Goal: Contribute content

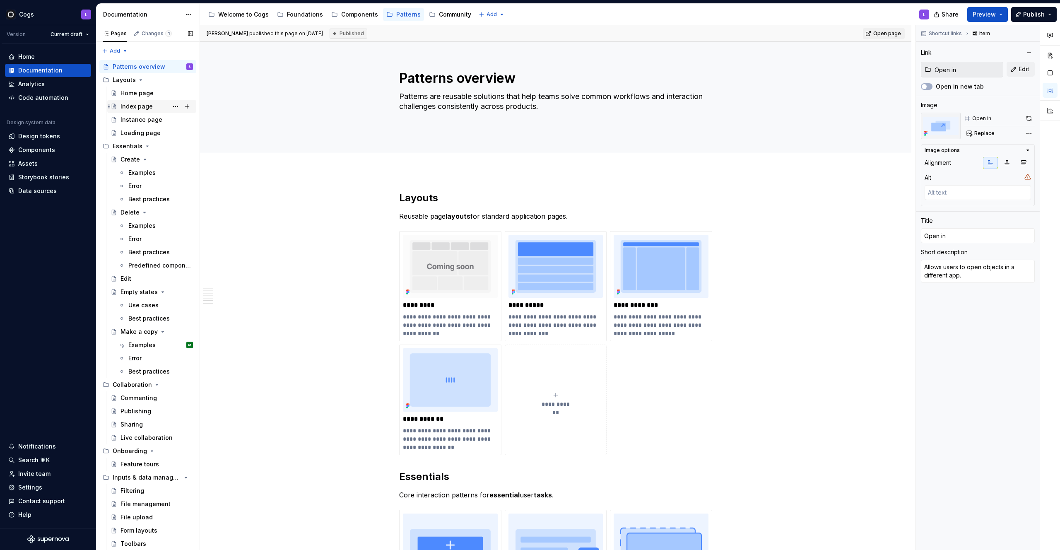
scroll to position [1417, 0]
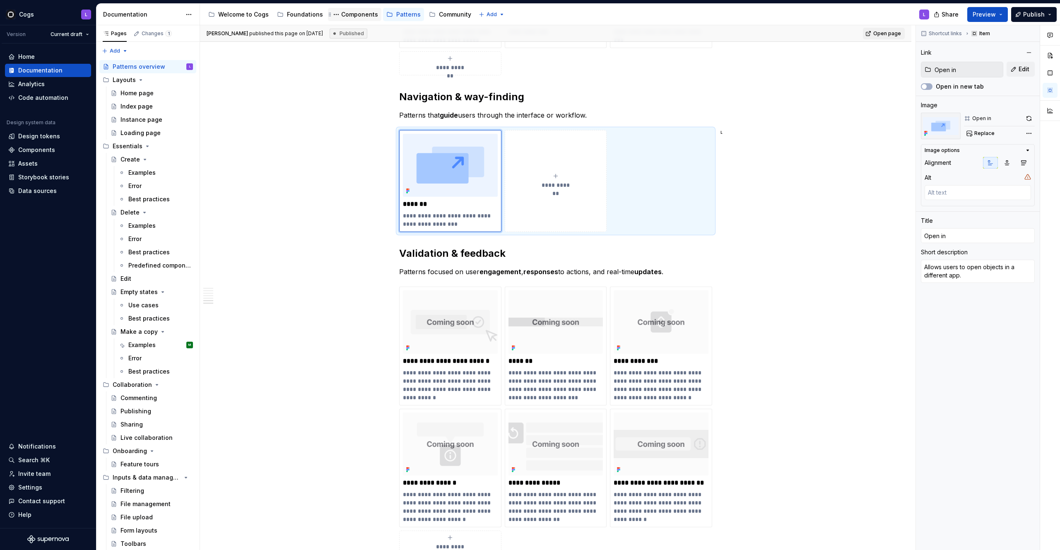
click at [360, 13] on div "Components" at bounding box center [359, 14] width 37 height 8
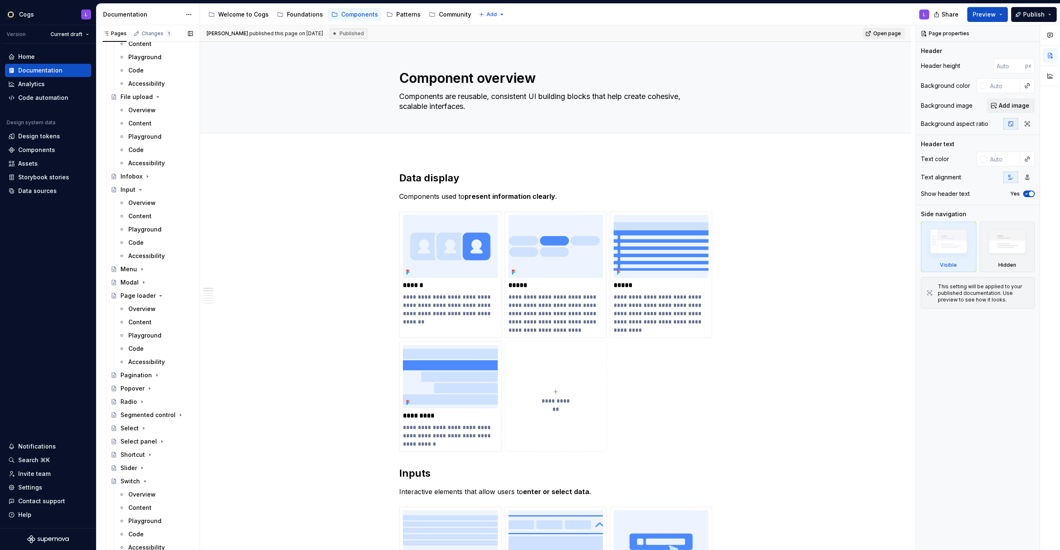
scroll to position [481, 0]
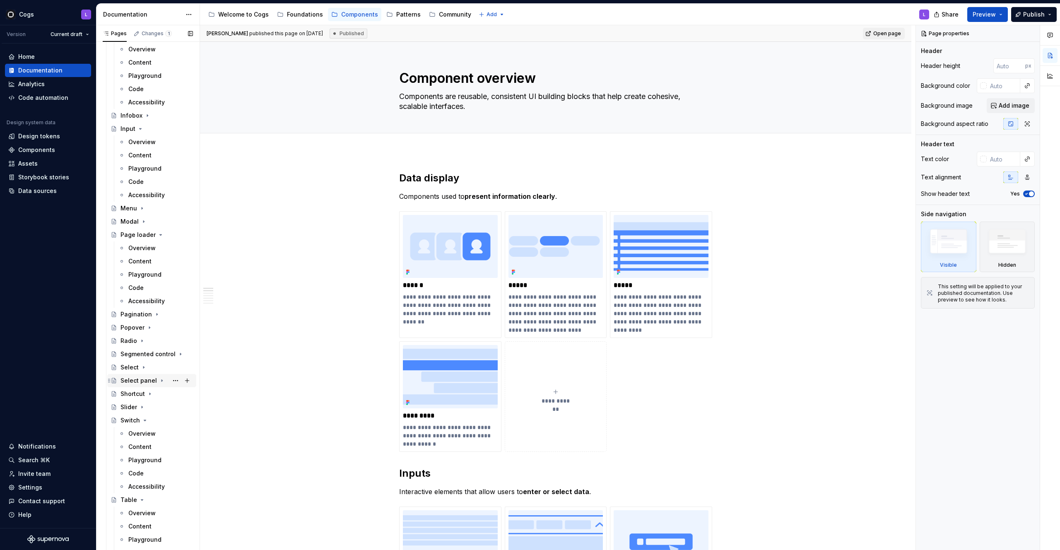
click at [146, 377] on div "Select panel" at bounding box center [139, 381] width 36 height 8
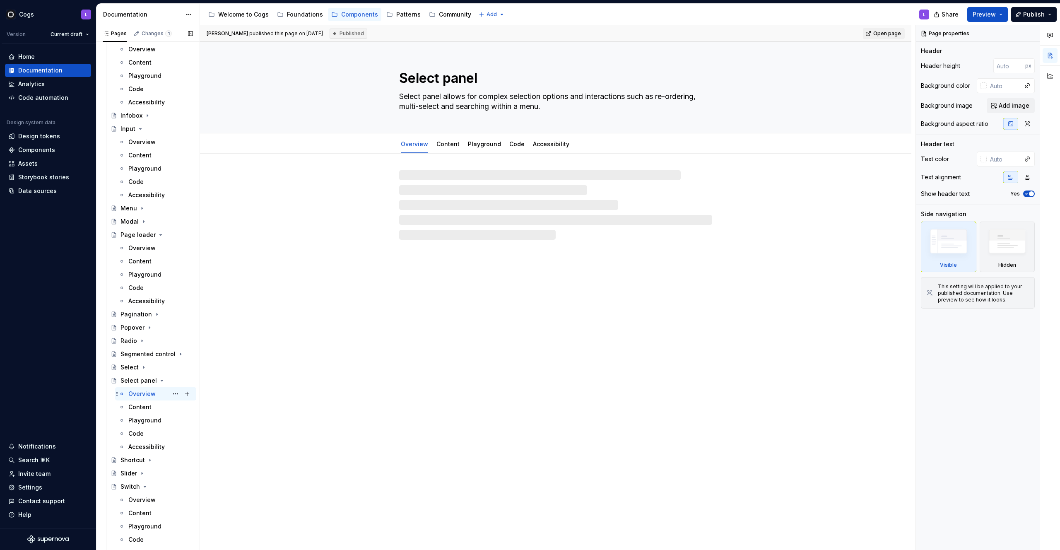
click at [147, 396] on div "Overview" at bounding box center [141, 394] width 27 height 8
type textarea "*"
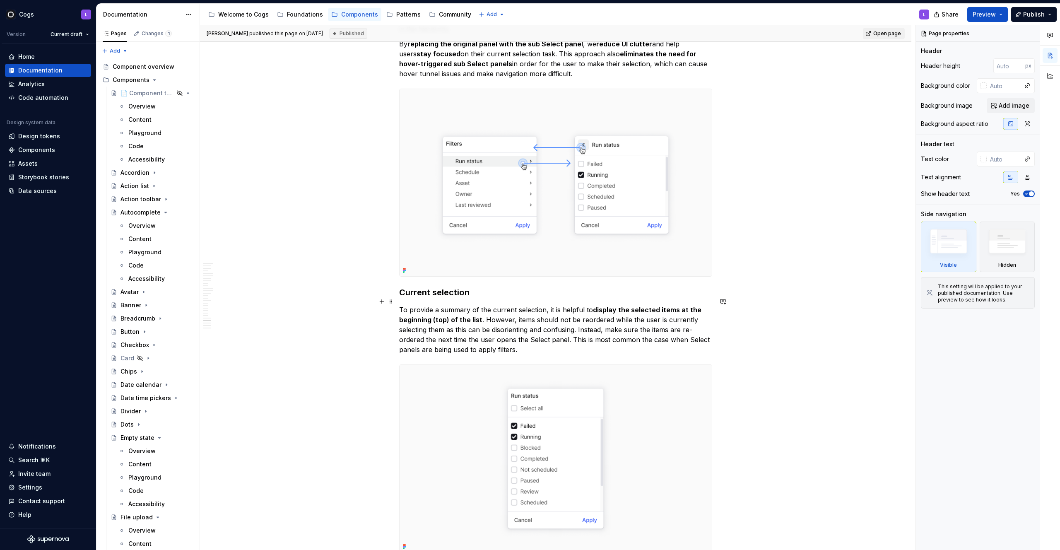
scroll to position [5216, 0]
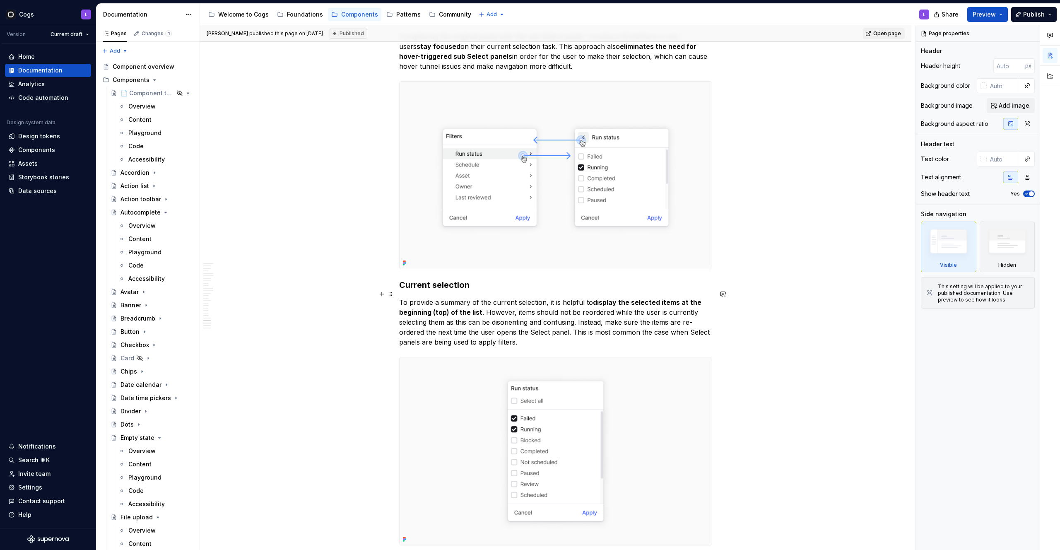
click at [555, 297] on p "To provide a summary of the current selection, it is helpful to display the sel…" at bounding box center [555, 322] width 313 height 50
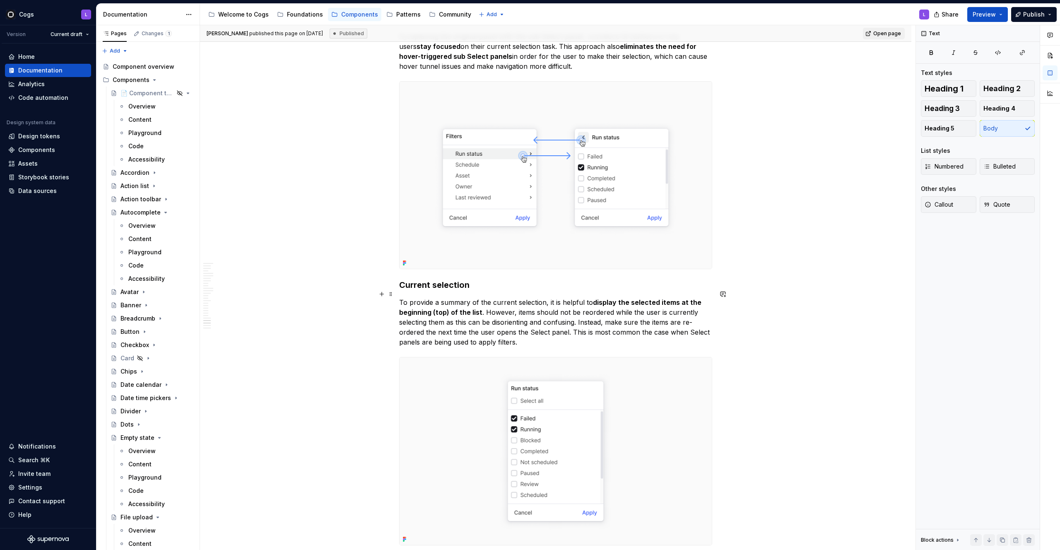
click at [558, 297] on p "To provide a summary of the current selection, it is helpful to display the sel…" at bounding box center [555, 322] width 313 height 50
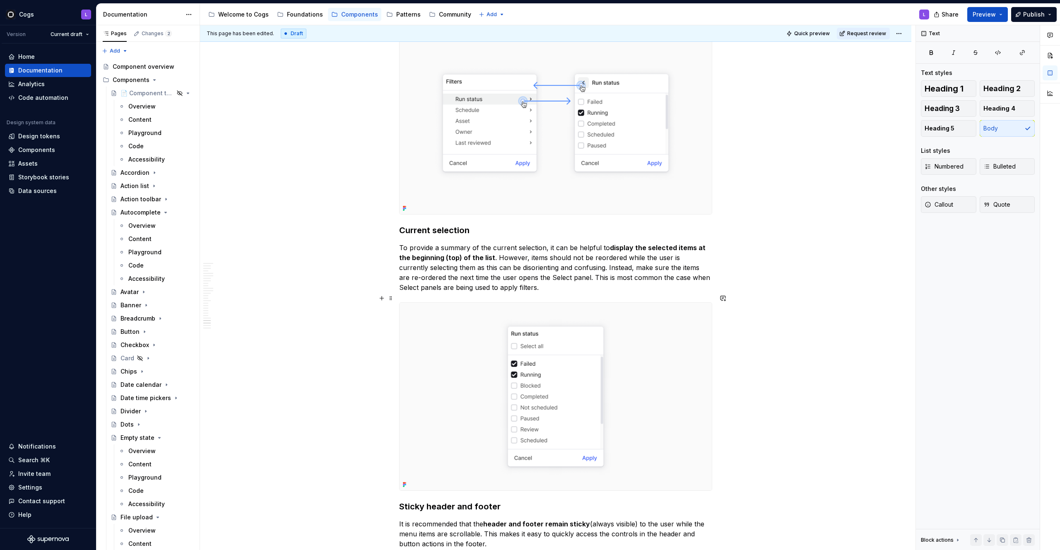
scroll to position [5271, 0]
drag, startPoint x: 508, startPoint y: 259, endPoint x: 575, endPoint y: 259, distance: 67.5
click at [575, 259] on p "To provide a summary of the current selection, it can be helpful to display the…" at bounding box center [555, 267] width 313 height 50
click at [529, 276] on p "To provide a summary of the current selection, it can be helpful to display the…" at bounding box center [555, 267] width 313 height 50
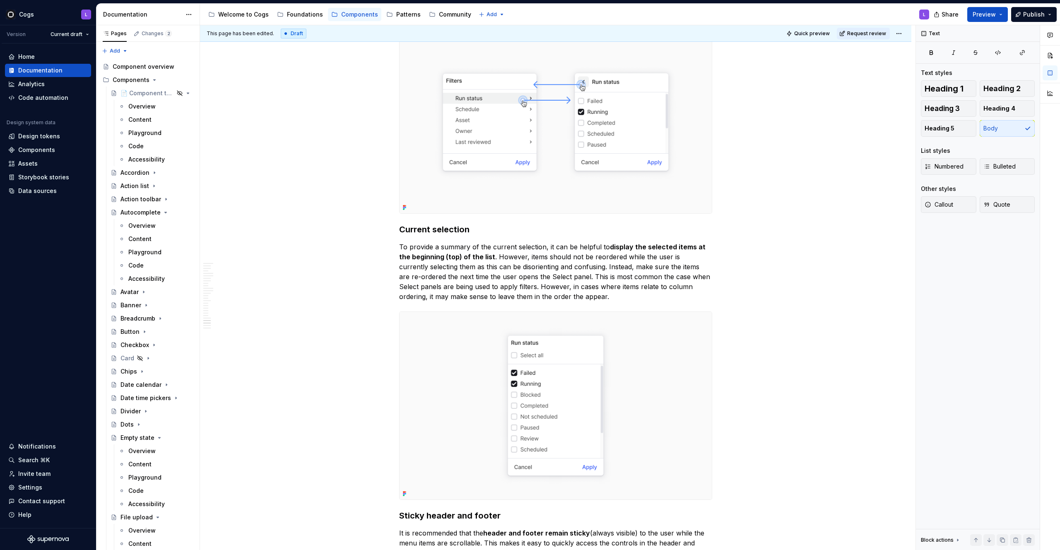
click at [1012, 20] on div "Share Preview Publish" at bounding box center [998, 14] width 124 height 21
click at [1019, 19] on button "Publish" at bounding box center [1034, 14] width 46 height 15
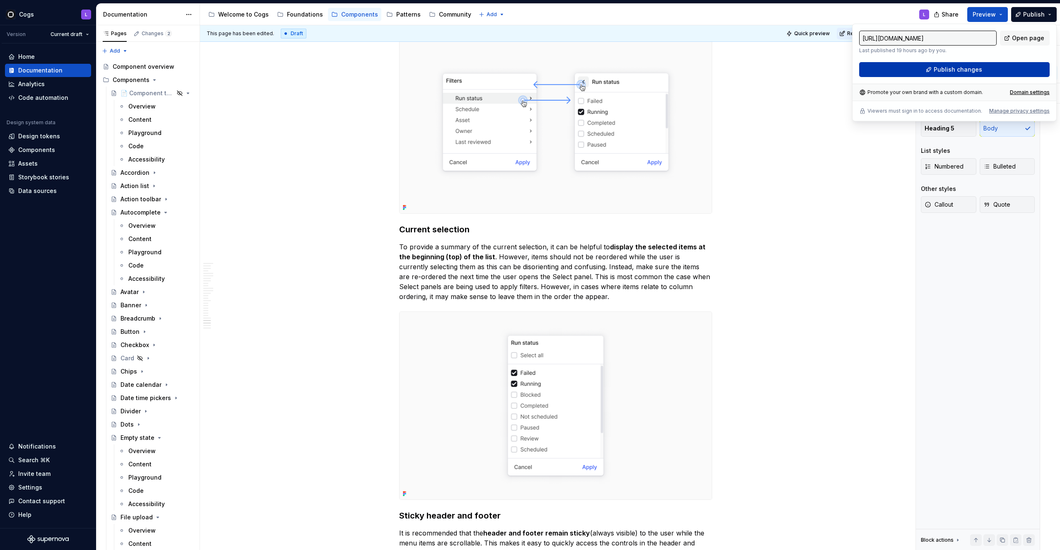
click at [911, 69] on button "Publish changes" at bounding box center [954, 69] width 191 height 15
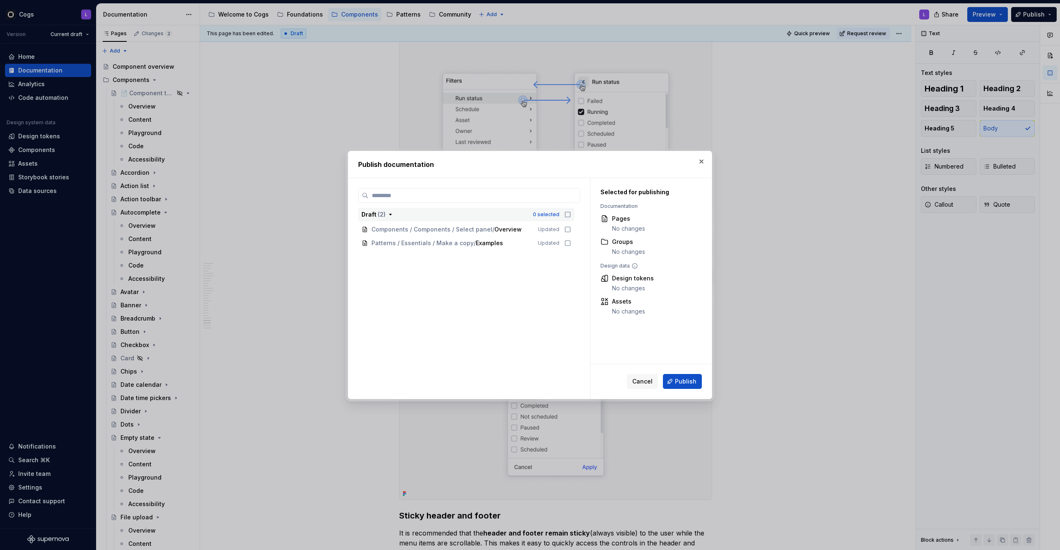
click at [569, 215] on icon "button" at bounding box center [568, 214] width 7 height 7
click at [679, 382] on span "Publish" at bounding box center [686, 381] width 22 height 8
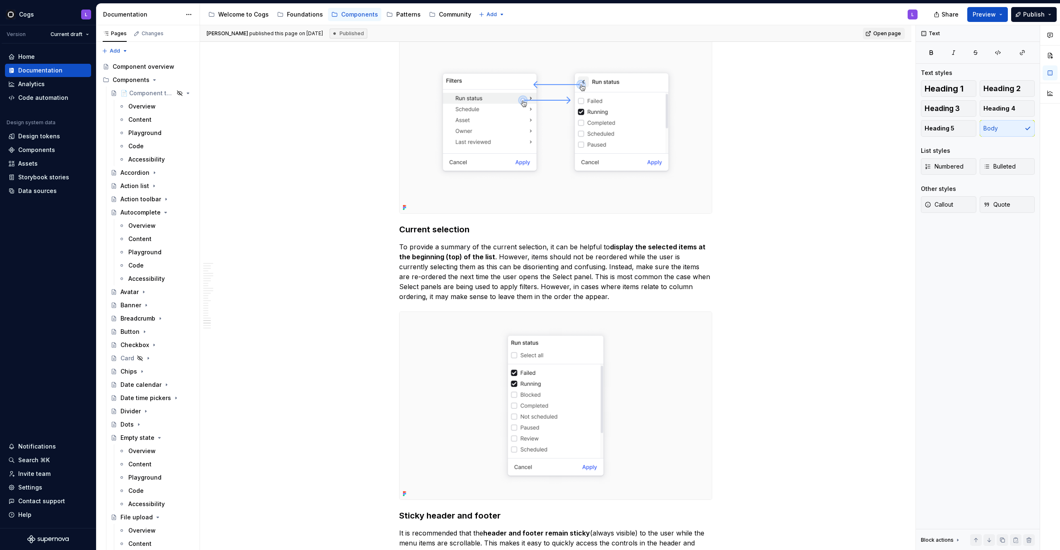
type textarea "*"
